Goal: Find specific page/section: Find specific page/section

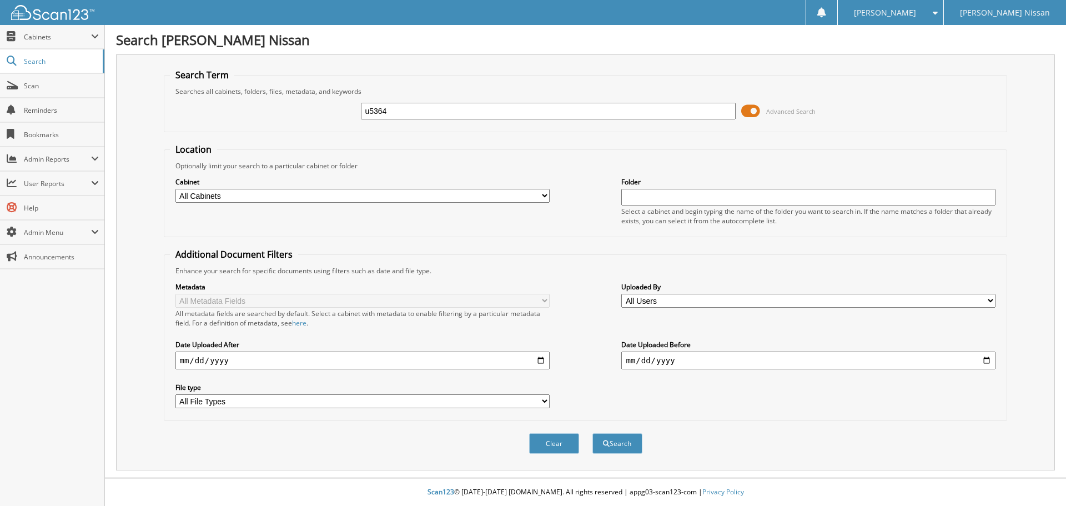
type input "u5364"
click at [593, 433] on button "Search" at bounding box center [618, 443] width 50 height 21
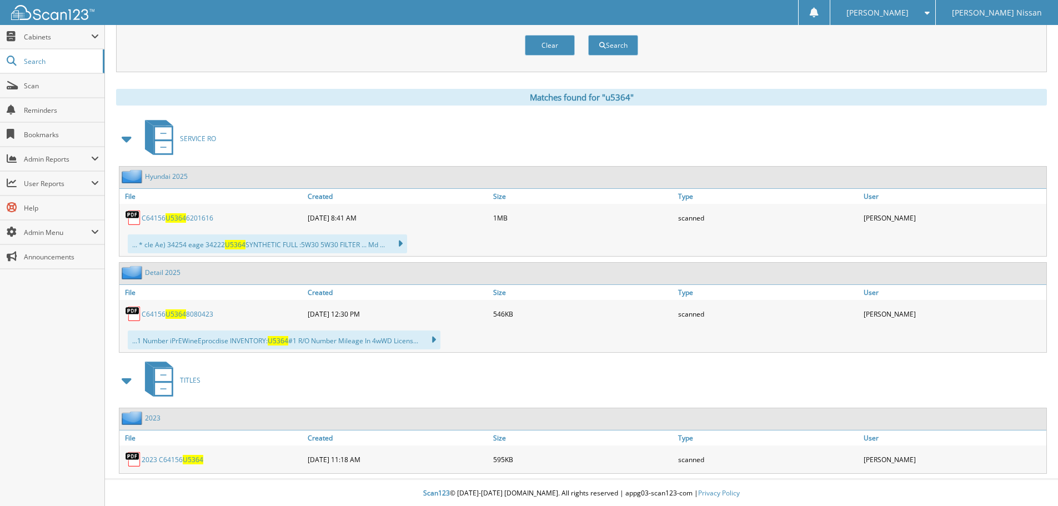
scroll to position [400, 0]
click at [177, 460] on link "2023 C64156 U5364" at bounding box center [173, 458] width 62 height 9
click at [173, 215] on span "U5364" at bounding box center [176, 216] width 21 height 9
click at [172, 314] on span "U5364" at bounding box center [176, 312] width 21 height 9
click at [171, 218] on span "U5364" at bounding box center [176, 216] width 21 height 9
